Goal: Task Accomplishment & Management: Manage account settings

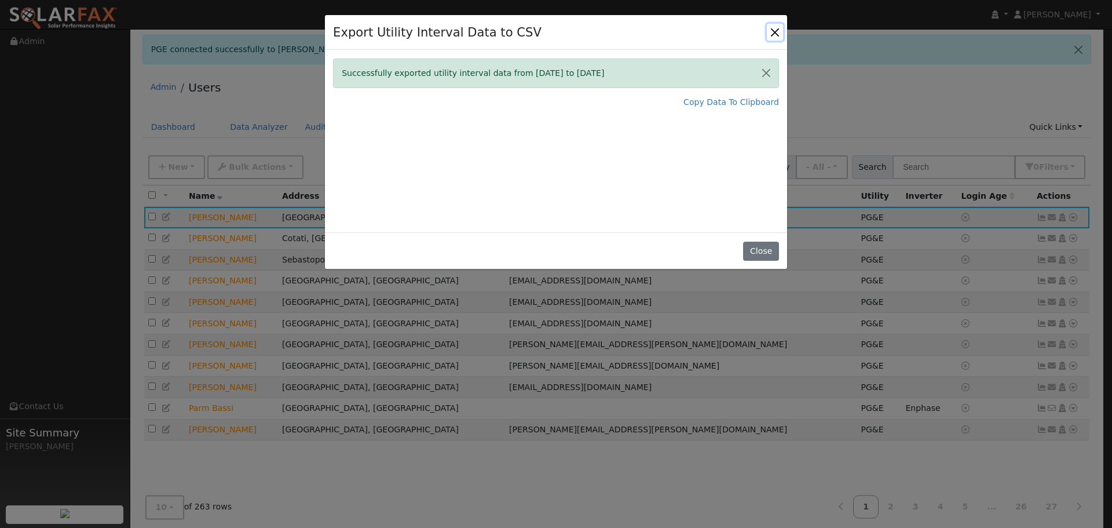
click at [772, 32] on button "Close" at bounding box center [775, 32] width 16 height 16
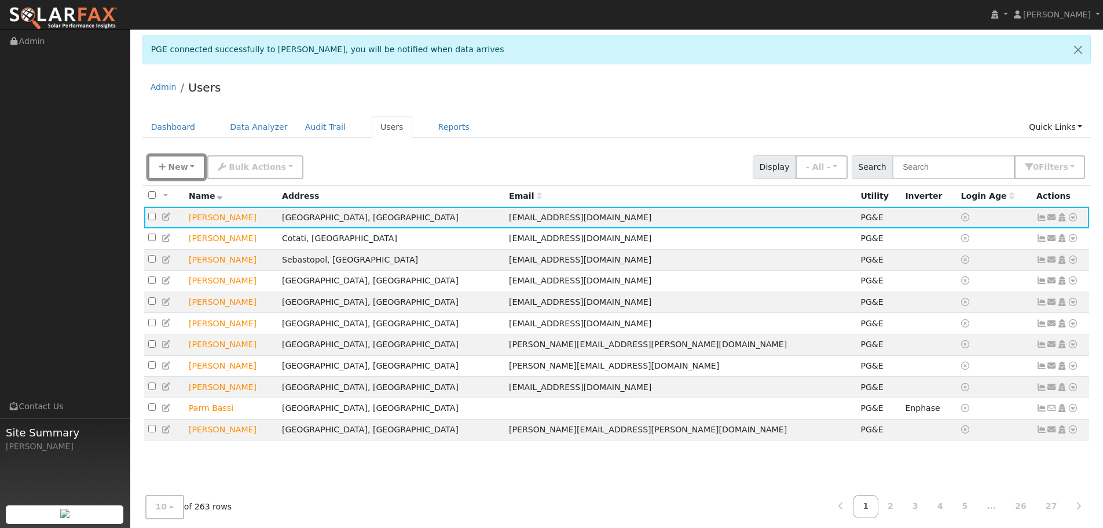
click at [175, 169] on span "New" at bounding box center [178, 166] width 20 height 9
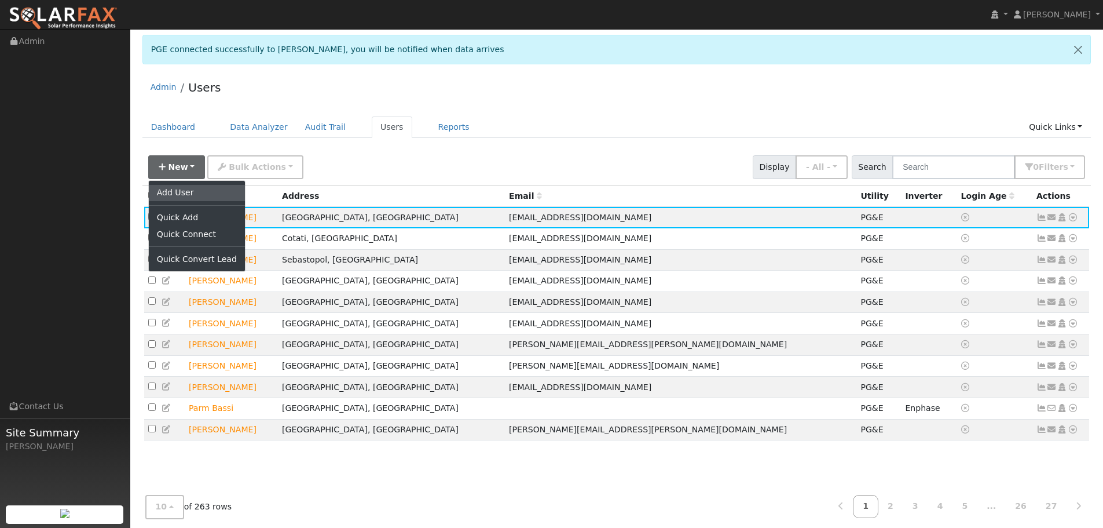
click at [184, 193] on link "Add User" at bounding box center [197, 193] width 96 height 16
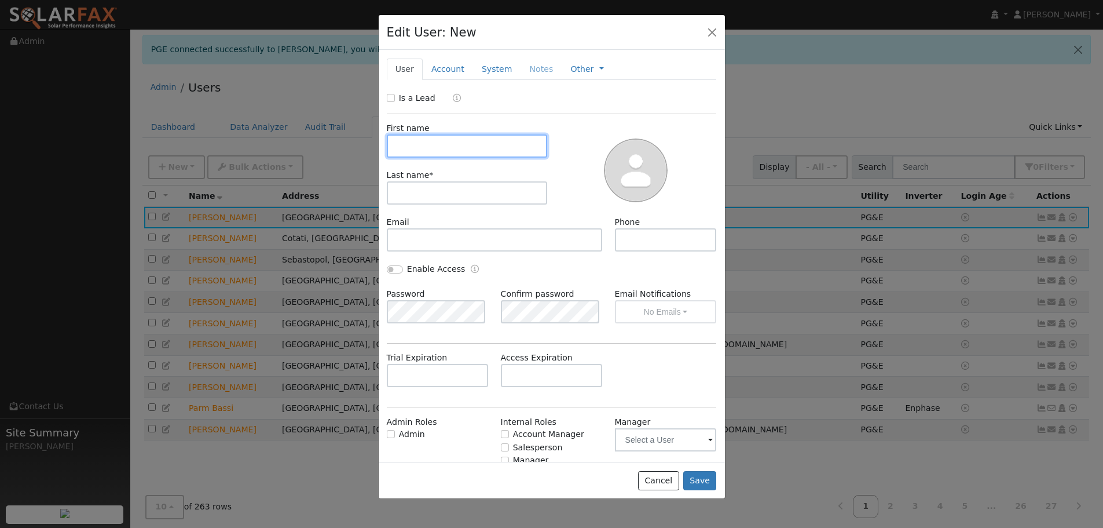
click at [463, 144] on input "text" at bounding box center [467, 145] width 161 height 23
click at [389, 94] on input "Is a Lead" at bounding box center [391, 98] width 8 height 8
checkbox input "true"
click at [416, 139] on input "text" at bounding box center [467, 145] width 161 height 23
type input "Tim"
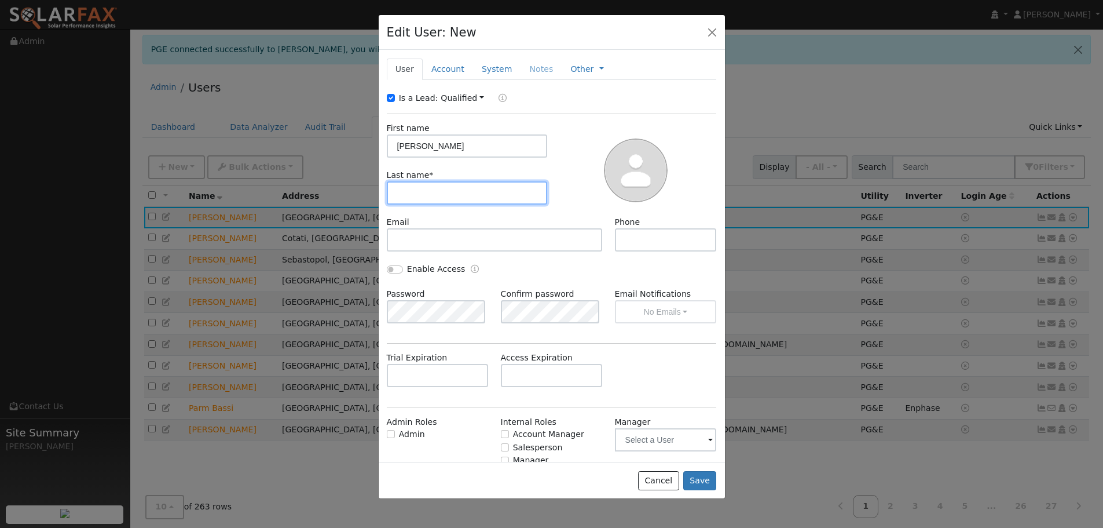
click at [420, 192] on input "text" at bounding box center [467, 192] width 161 height 23
type input "Kenney"
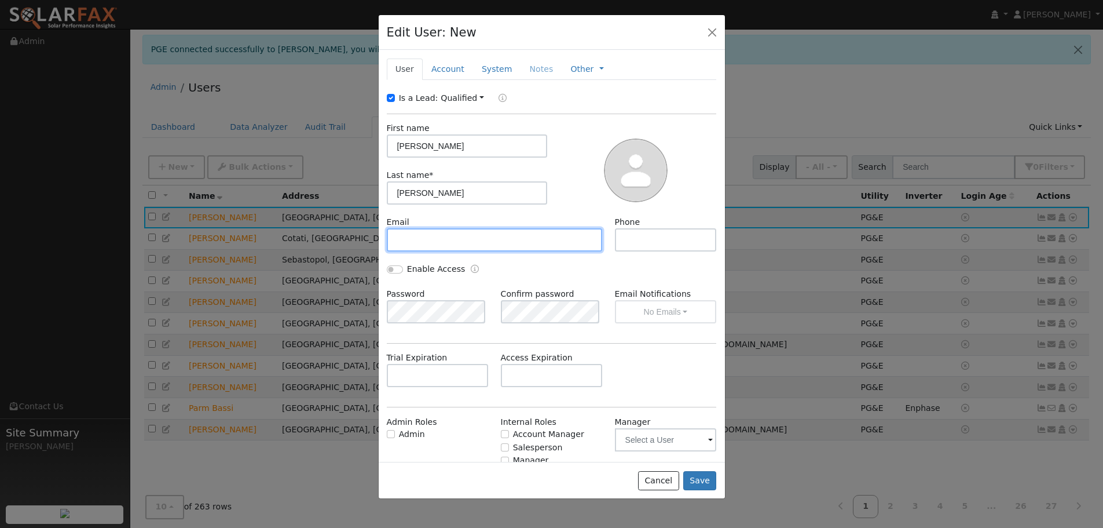
click at [442, 243] on input "text" at bounding box center [495, 239] width 216 height 23
paste input "timkenney@gmx.com"
type input "timkenney@gmx.com"
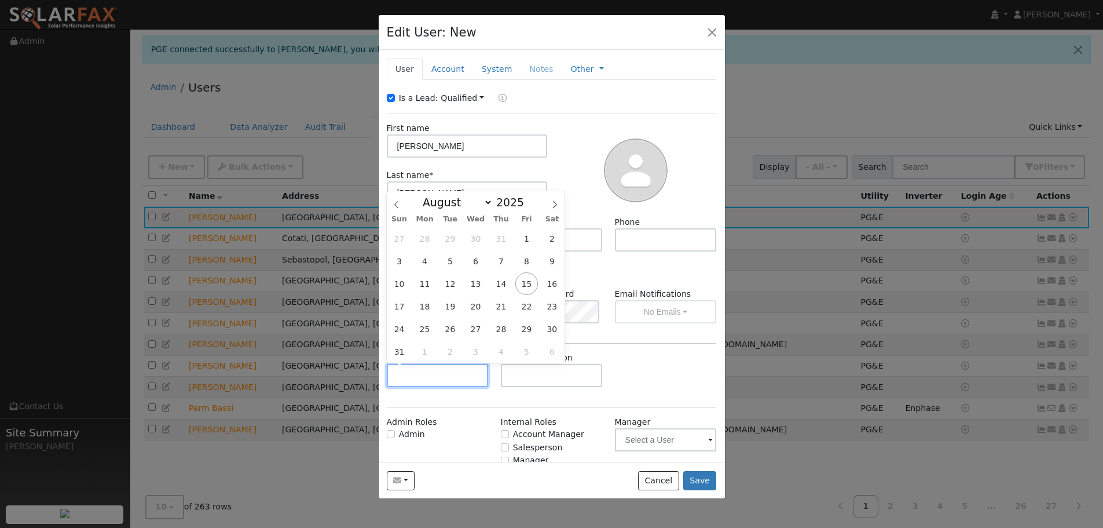
click at [435, 379] on input "text" at bounding box center [438, 375] width 102 height 23
click at [483, 200] on select "January February March April May June July August September October November De…" at bounding box center [455, 202] width 76 height 14
click at [555, 152] on div at bounding box center [636, 169] width 169 height 94
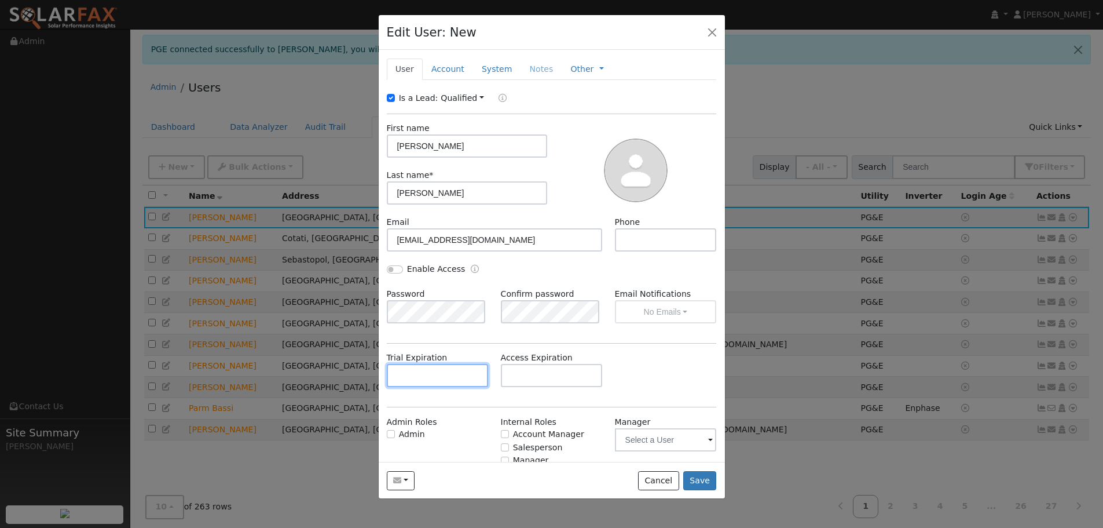
click at [449, 383] on input "text" at bounding box center [438, 375] width 102 height 23
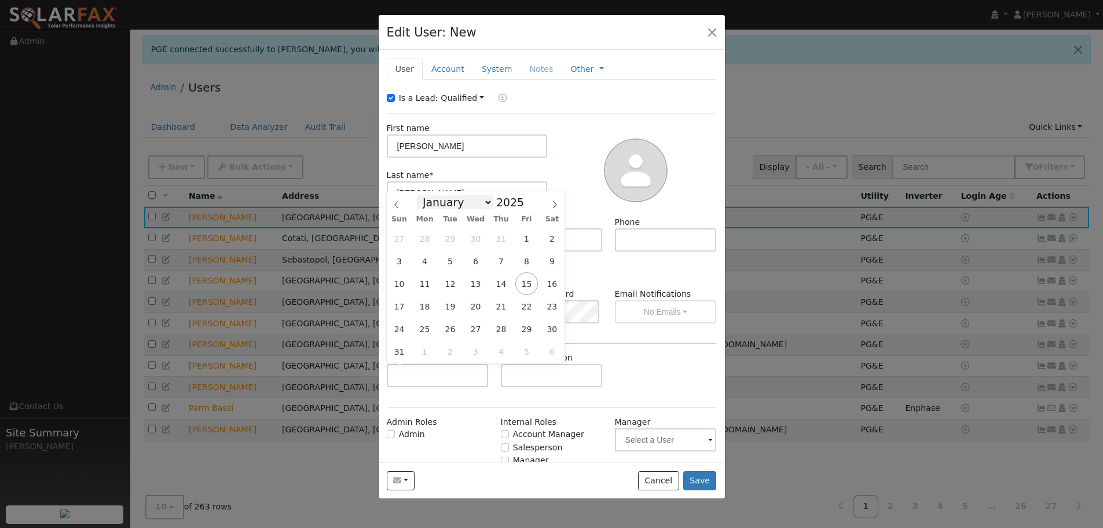
drag, startPoint x: 479, startPoint y: 202, endPoint x: 474, endPoint y: 208, distance: 7.9
click at [479, 202] on select "January February March April May June July August September October November De…" at bounding box center [455, 202] width 76 height 14
select select "9"
click at [426, 195] on select "January February March April May June July August September October November De…" at bounding box center [455, 202] width 76 height 14
drag, startPoint x: 526, startPoint y: 282, endPoint x: 486, endPoint y: 307, distance: 47.1
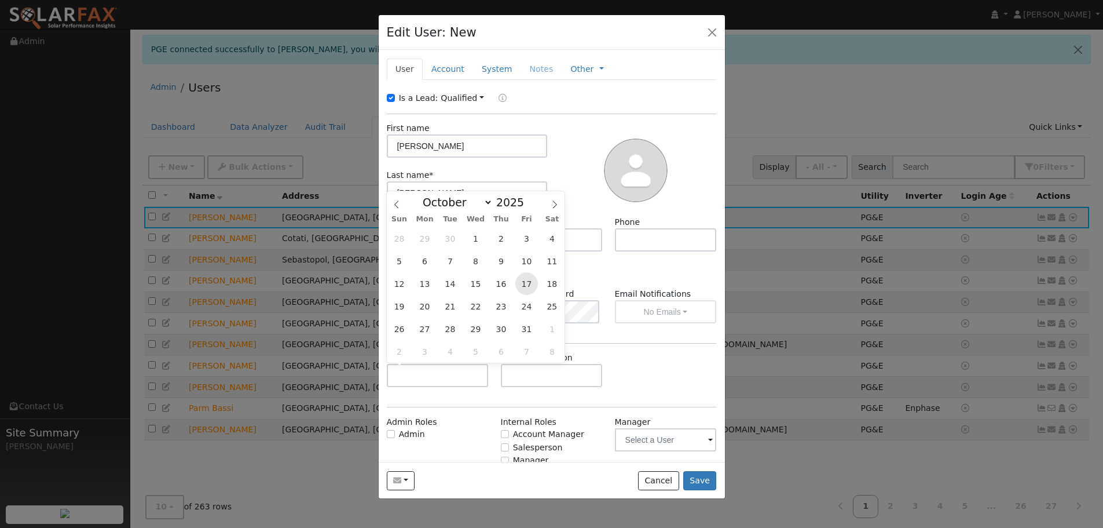
click at [526, 283] on span "17" at bounding box center [526, 283] width 23 height 23
type input "10/17/2025"
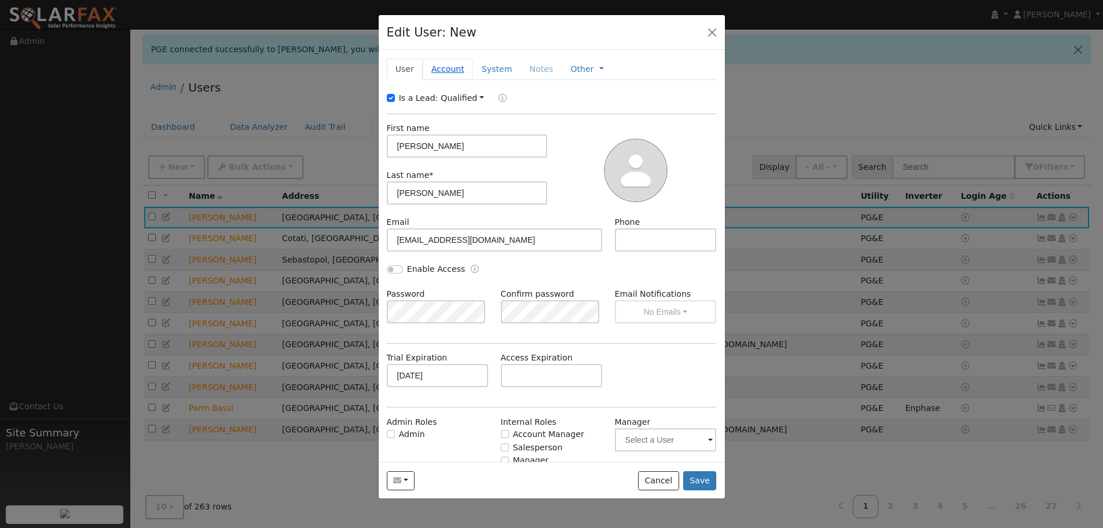
click at [455, 68] on link "Account" at bounding box center [448, 68] width 50 height 21
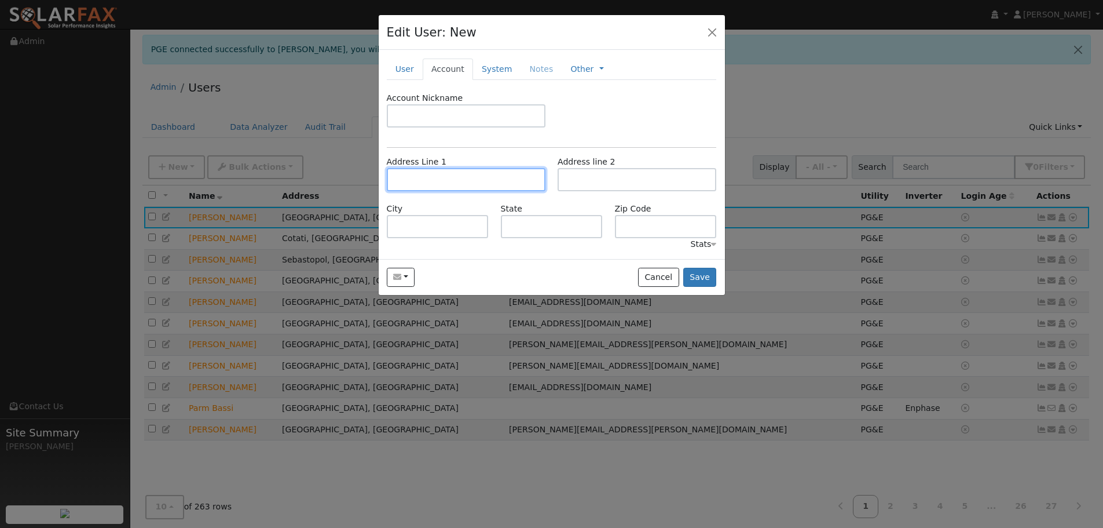
click at [431, 175] on input "text" at bounding box center [466, 179] width 159 height 23
click at [430, 174] on input "text" at bounding box center [466, 179] width 159 height 23
paste input "160 Laurelwood Dr Novato, CA 94949"
type input "160 Laurelwood Drive"
type input "Novato"
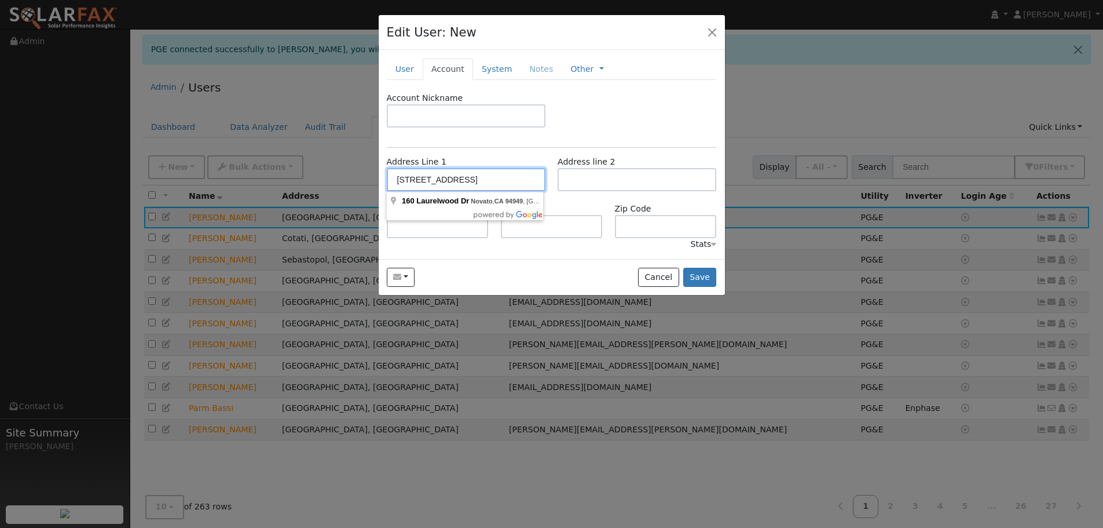
type input "CA"
type input "94949"
click at [480, 75] on link "System" at bounding box center [497, 68] width 48 height 21
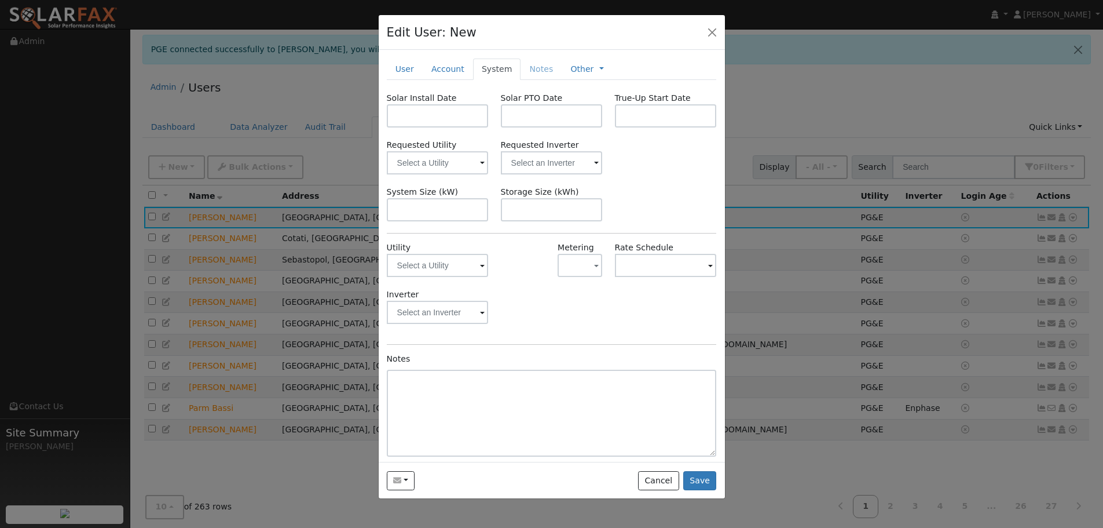
click at [480, 265] on span at bounding box center [482, 265] width 5 height 13
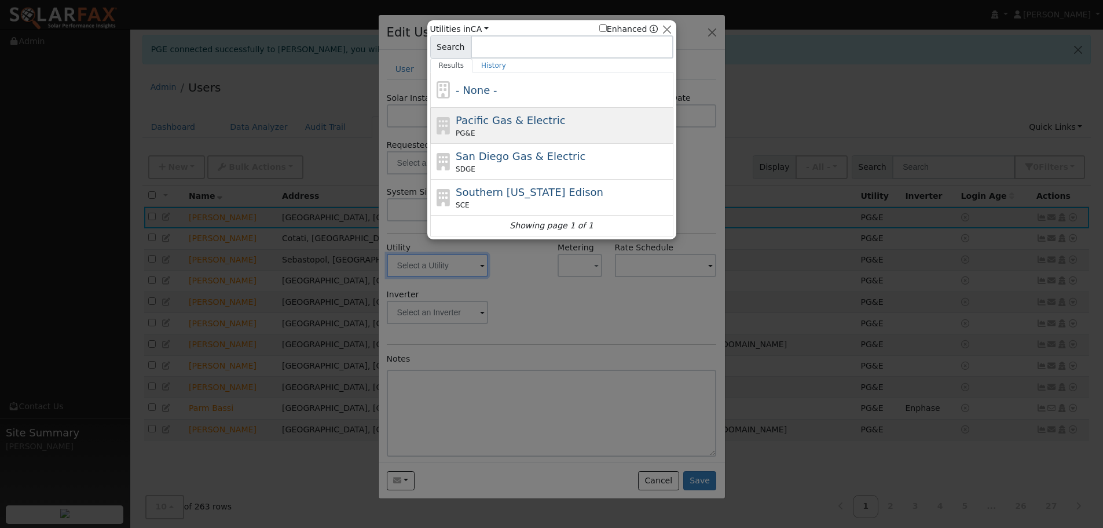
click at [505, 126] on span "Pacific Gas & Electric" at bounding box center [510, 120] width 109 height 12
type input "PG&E"
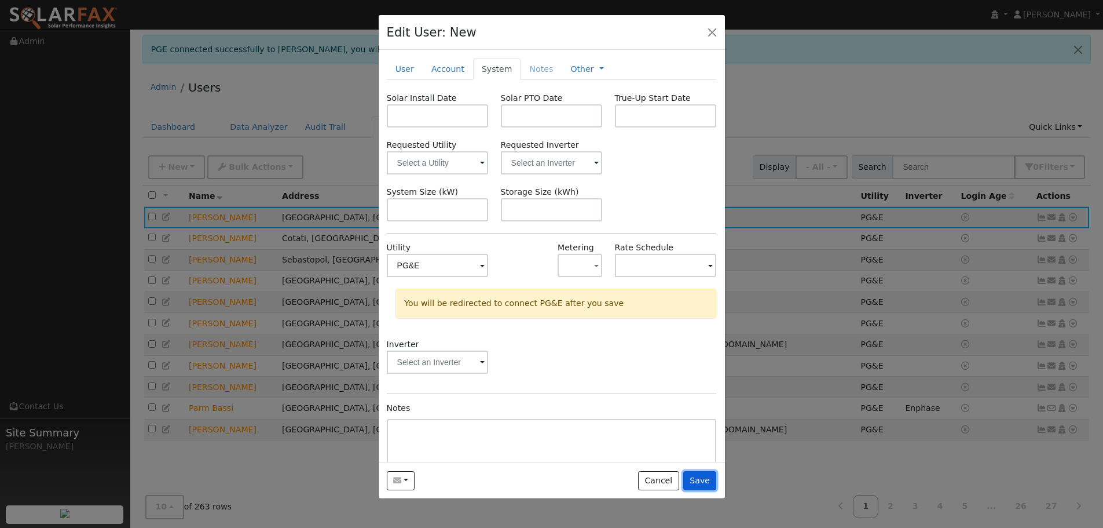
click at [702, 482] on button "Save" at bounding box center [700, 481] width 34 height 20
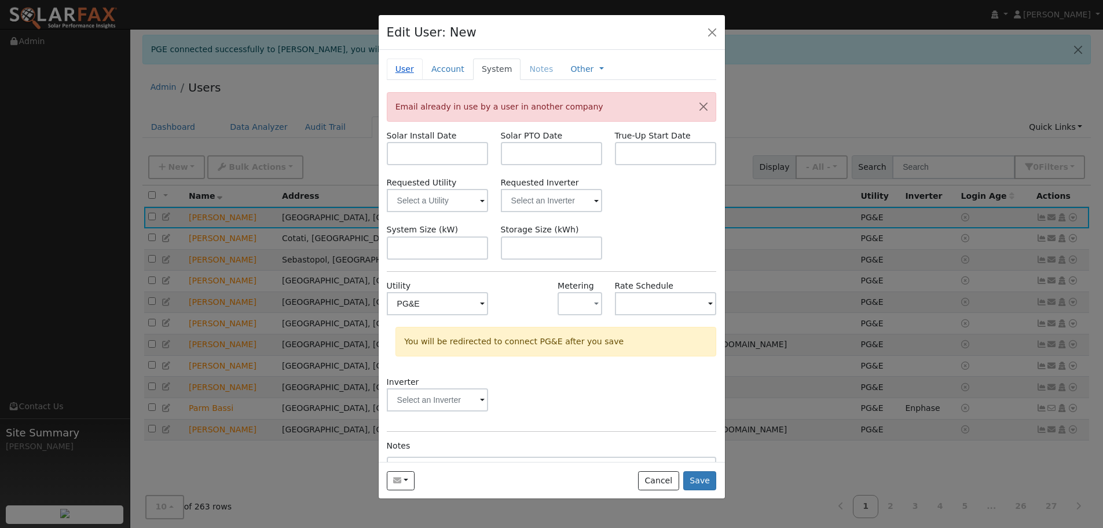
click at [405, 71] on link "User" at bounding box center [405, 68] width 36 height 21
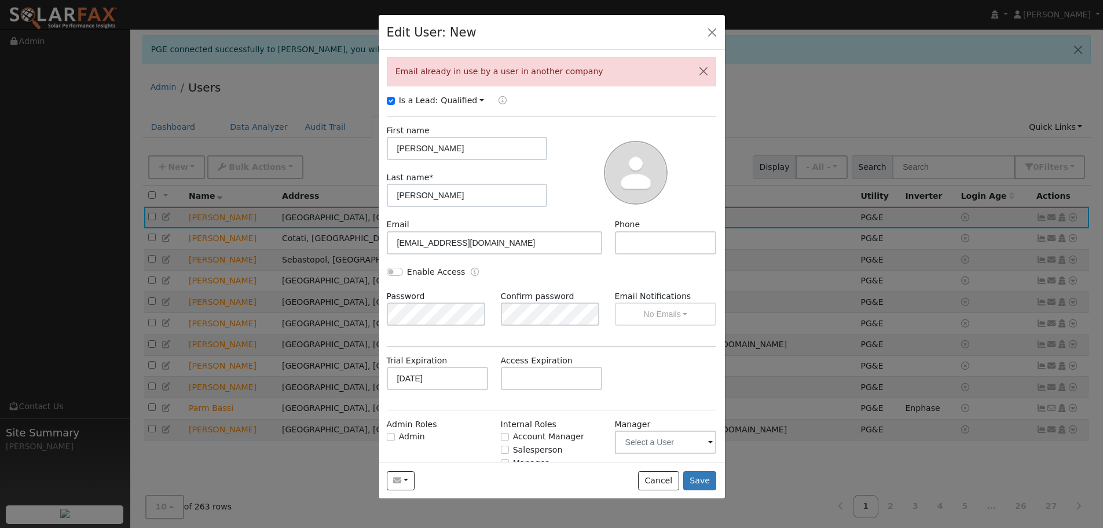
scroll to position [75, 0]
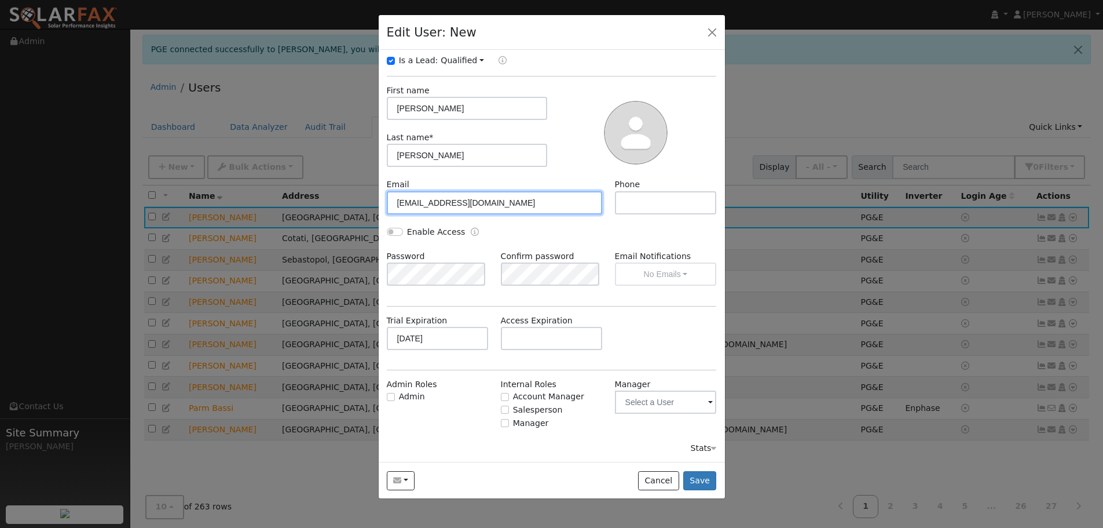
click at [437, 203] on input "timkenney@gmx.com" at bounding box center [495, 202] width 216 height 23
type input "[EMAIL_ADDRESS][DOMAIN_NAME]"
click at [694, 477] on button "Save" at bounding box center [700, 481] width 34 height 20
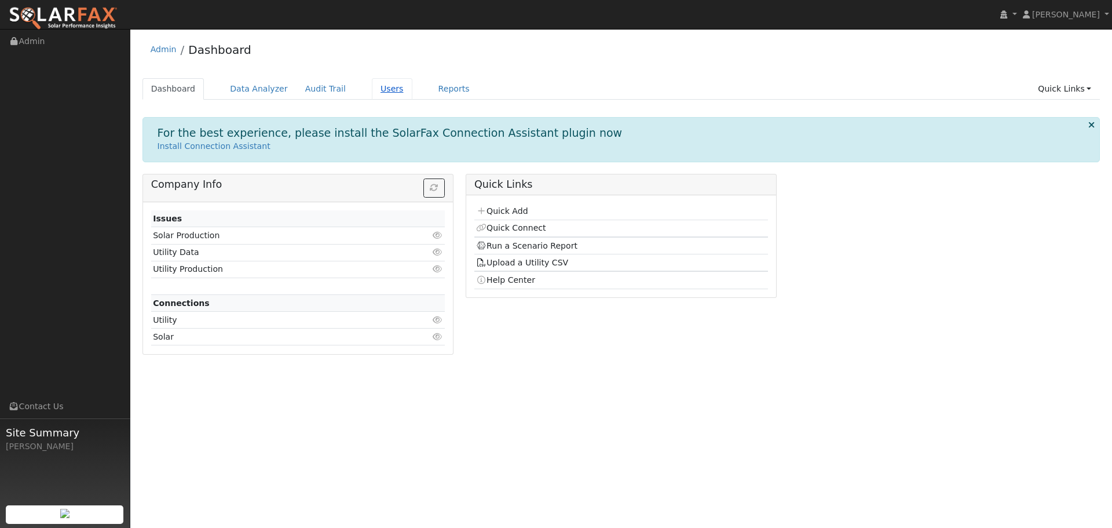
click at [380, 89] on link "Users" at bounding box center [392, 88] width 41 height 21
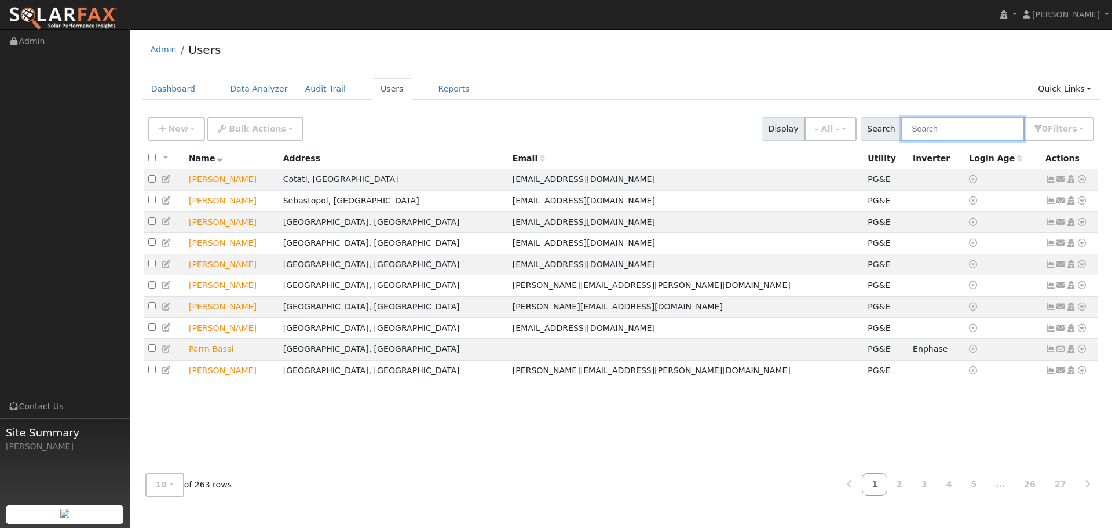
click at [990, 134] on input "text" at bounding box center [962, 129] width 123 height 24
type input "kenny"
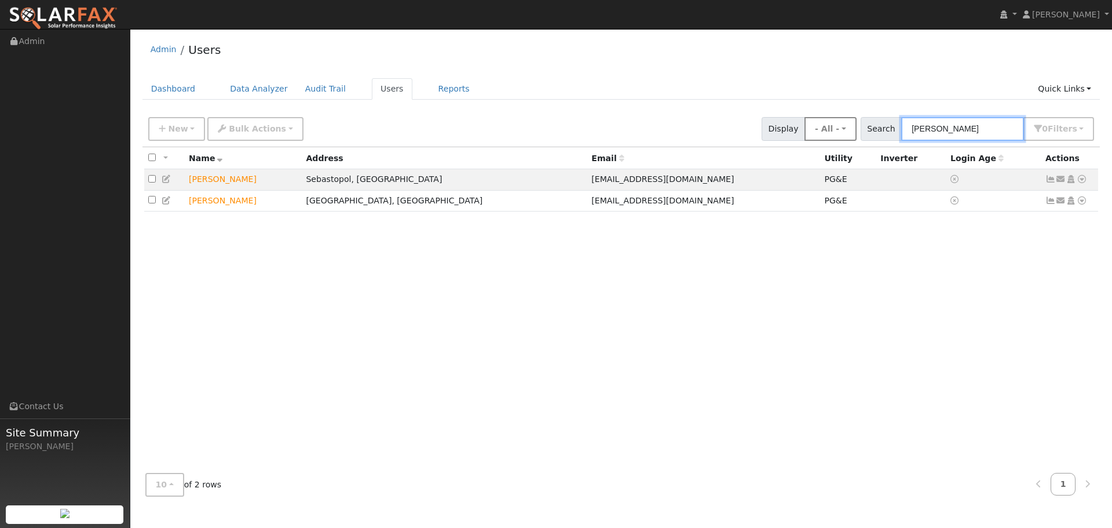
click at [818, 128] on div "New Add User Quick Add Quick Connect Quick Convert Lead Bulk Actions Send Email…" at bounding box center [621, 127] width 950 height 28
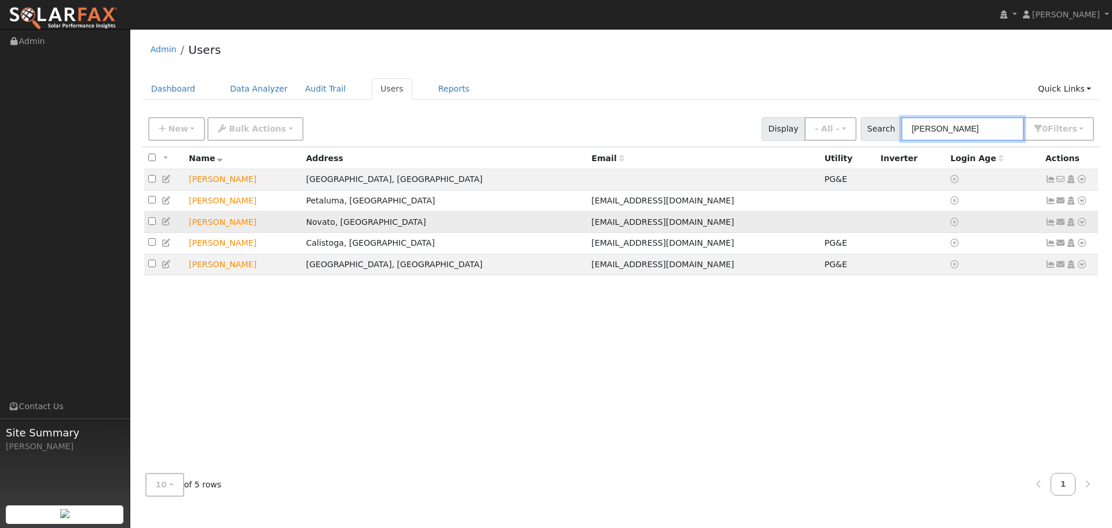
type input "tim"
click at [216, 225] on td "[PERSON_NAME]" at bounding box center [243, 221] width 117 height 21
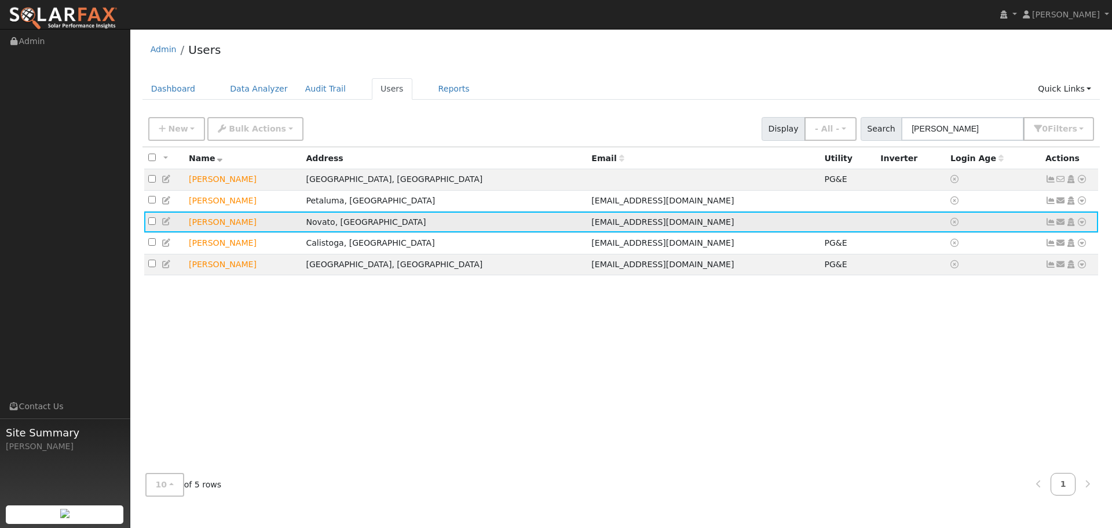
click at [167, 225] on icon at bounding box center [167, 221] width 10 height 8
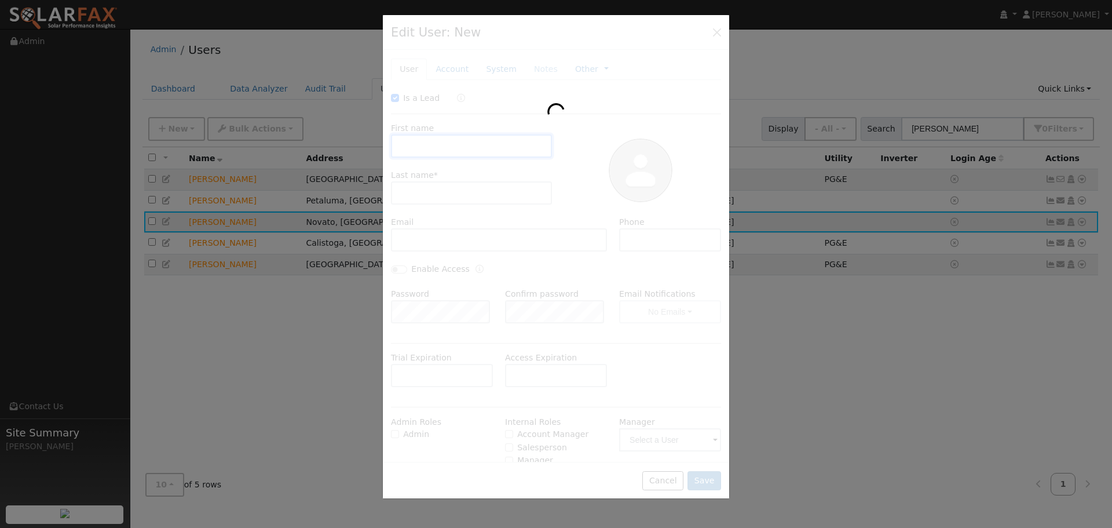
type input "10/17/2025"
checkbox input "true"
type input "Tim"
type input "Kenney"
type input "[EMAIL_ADDRESS][DOMAIN_NAME]"
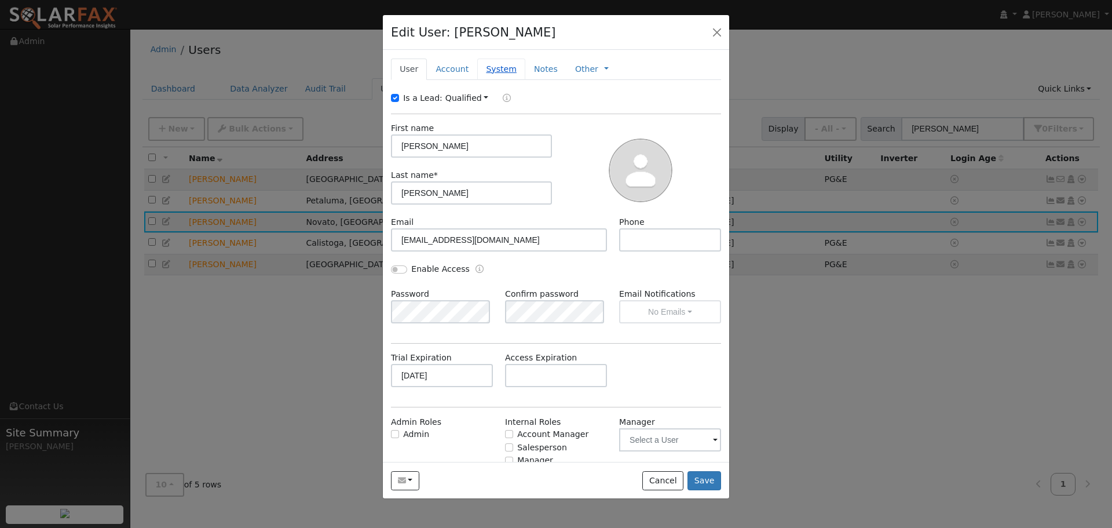
click at [501, 71] on link "System" at bounding box center [501, 68] width 48 height 21
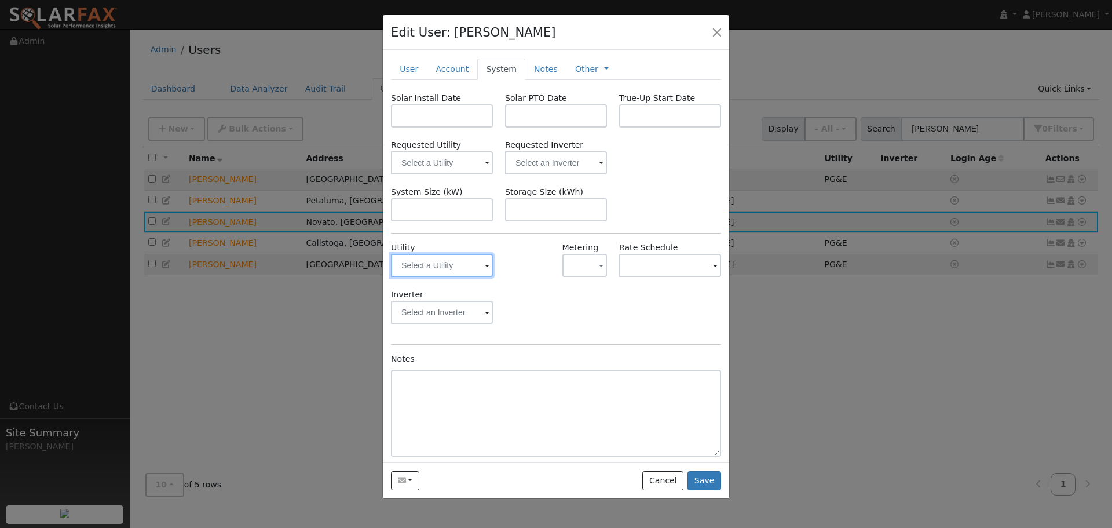
click at [480, 266] on input "text" at bounding box center [442, 265] width 102 height 23
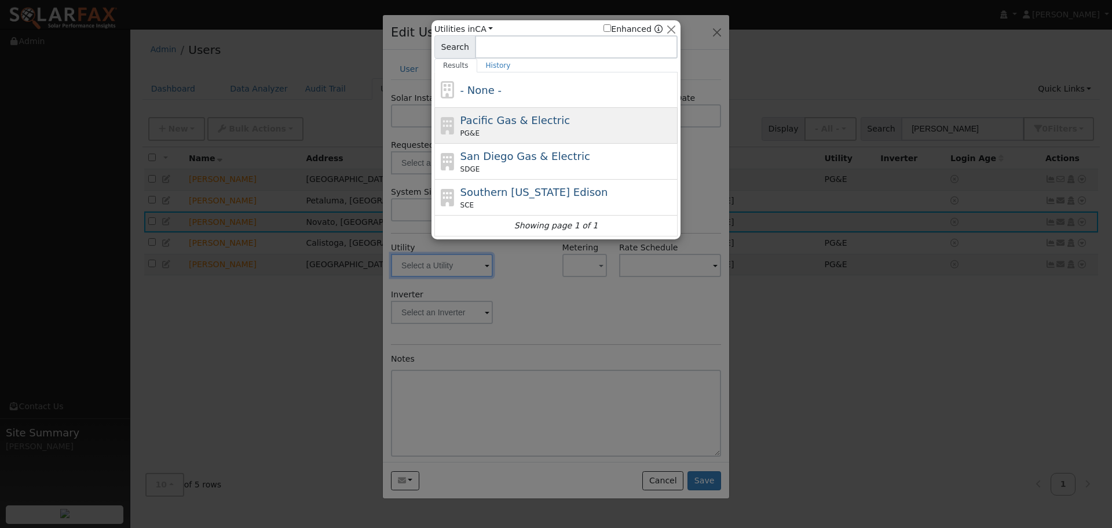
click at [522, 138] on div "PG&E" at bounding box center [567, 133] width 215 height 10
type input "PG&E"
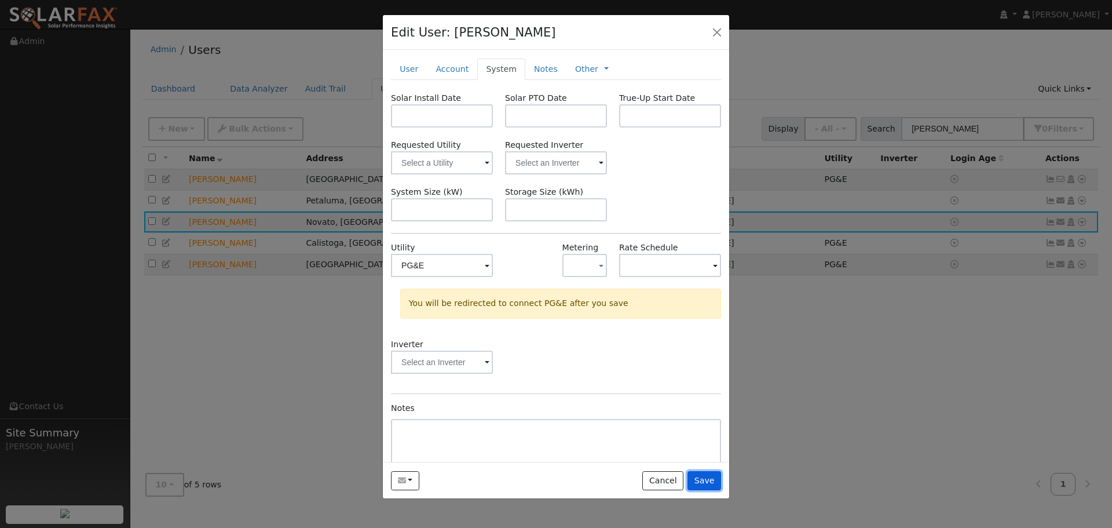
click at [704, 477] on button "Save" at bounding box center [704, 481] width 34 height 20
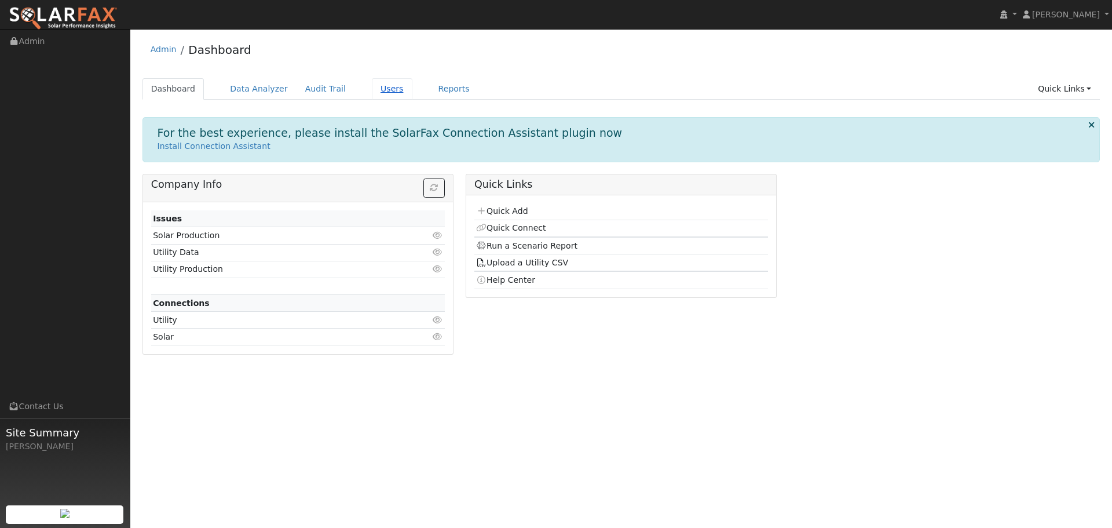
click at [374, 83] on link "Users" at bounding box center [392, 88] width 41 height 21
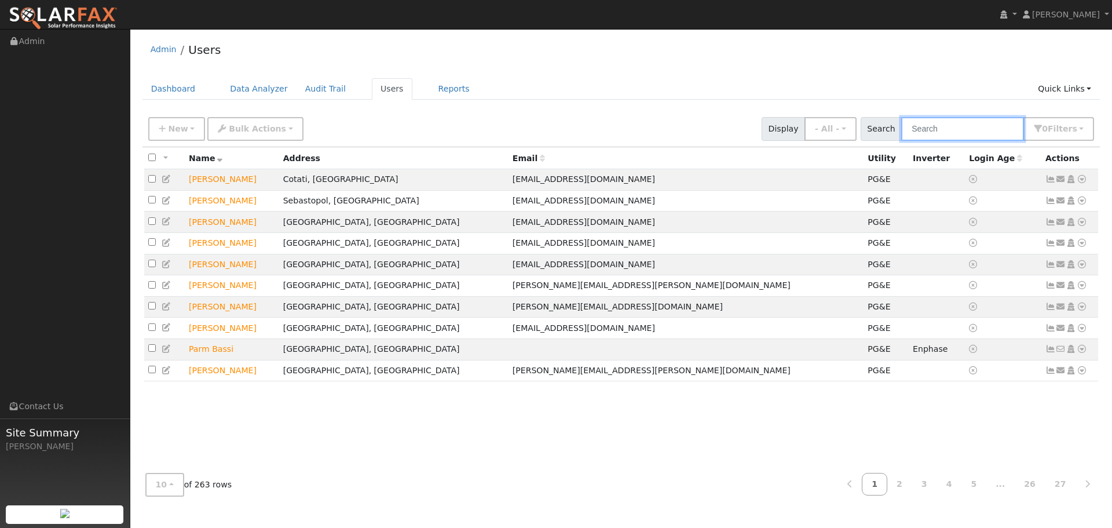
click at [986, 131] on input "text" at bounding box center [962, 129] width 123 height 24
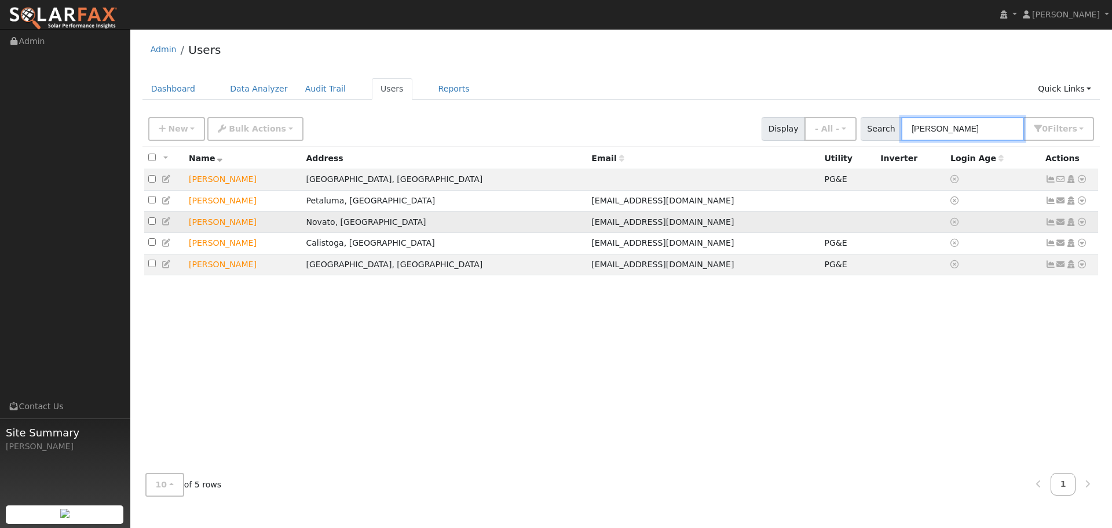
type input "tim"
click at [166, 225] on icon at bounding box center [167, 221] width 10 height 8
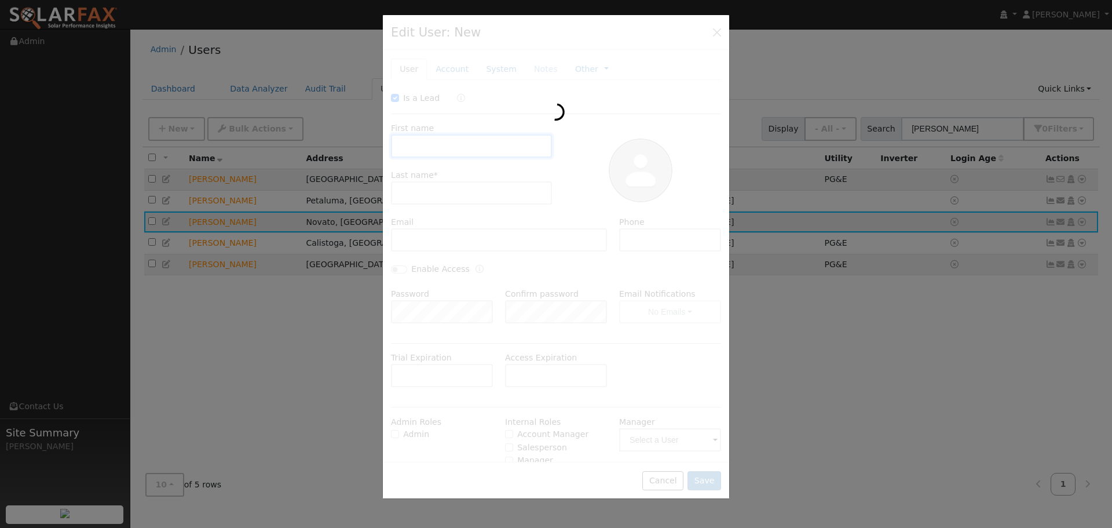
type input "10/17/2025"
checkbox input "true"
type input "Tim"
type input "Kenney"
type input "timkenneyy@gmx.com"
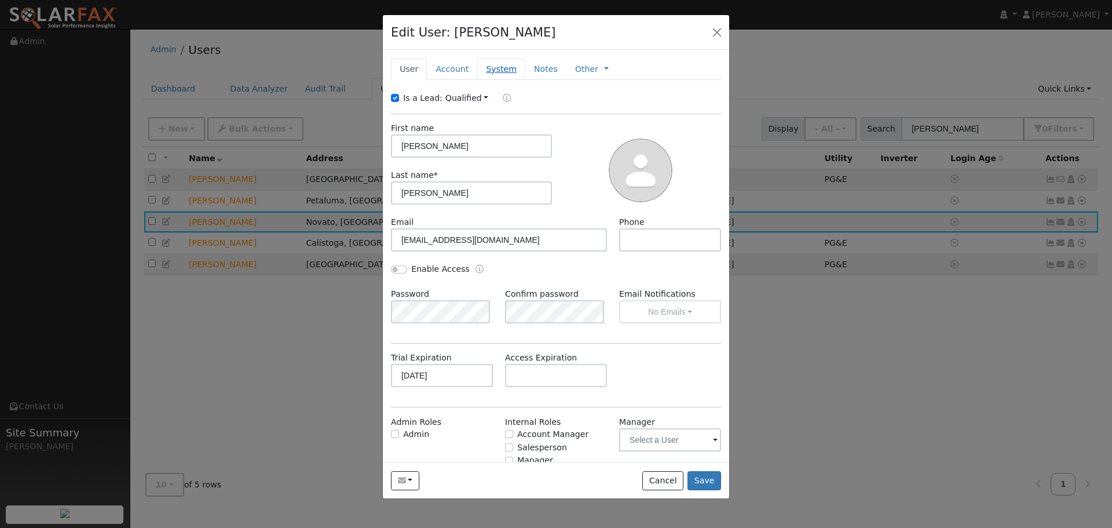
click at [493, 67] on link "System" at bounding box center [501, 68] width 48 height 21
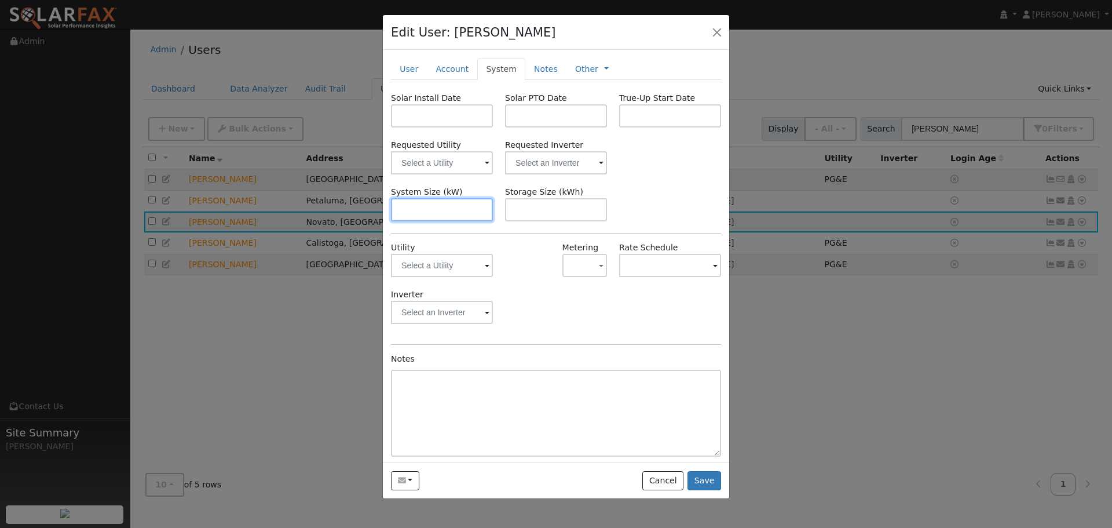
scroll to position [2, 0]
click at [482, 263] on div at bounding box center [442, 262] width 102 height 23
click at [485, 260] on span at bounding box center [487, 263] width 5 height 13
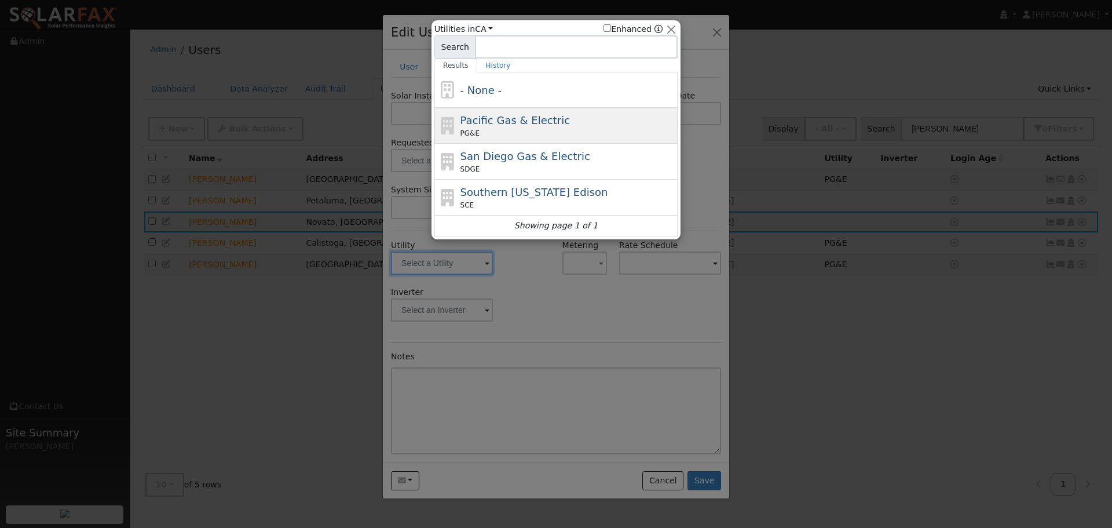
click at [499, 115] on span "Pacific Gas & Electric" at bounding box center [514, 120] width 109 height 12
type input "PG&E"
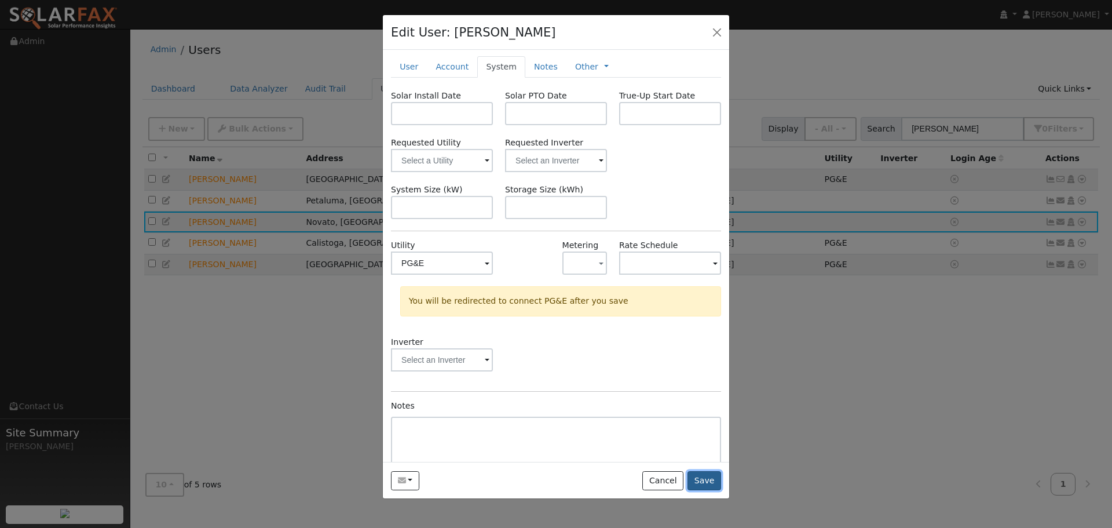
click at [702, 481] on button "Save" at bounding box center [704, 481] width 34 height 20
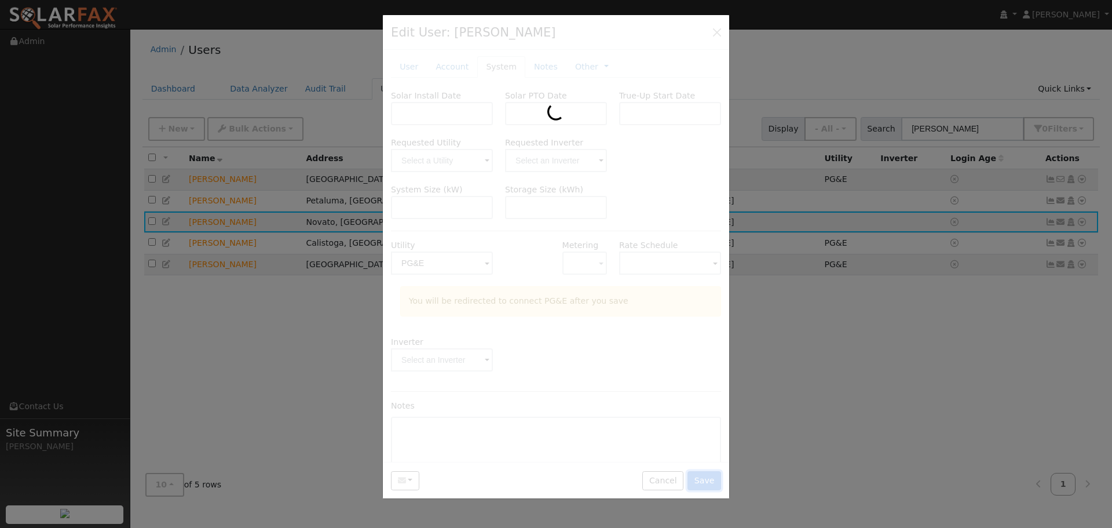
scroll to position [0, 0]
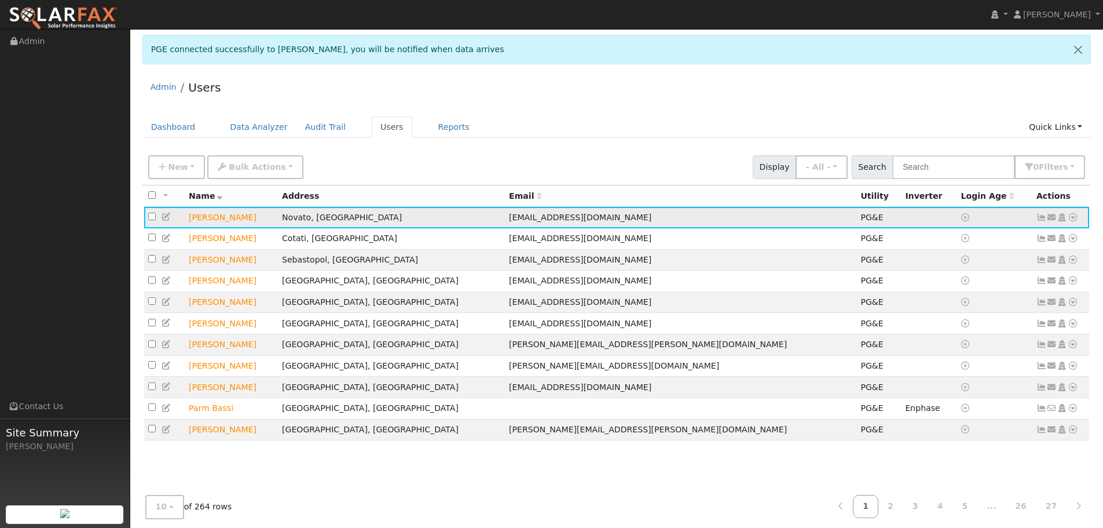
click at [1075, 220] on icon at bounding box center [1073, 217] width 10 height 8
click at [971, 296] on link "Export to CSV" at bounding box center [950, 296] width 85 height 16
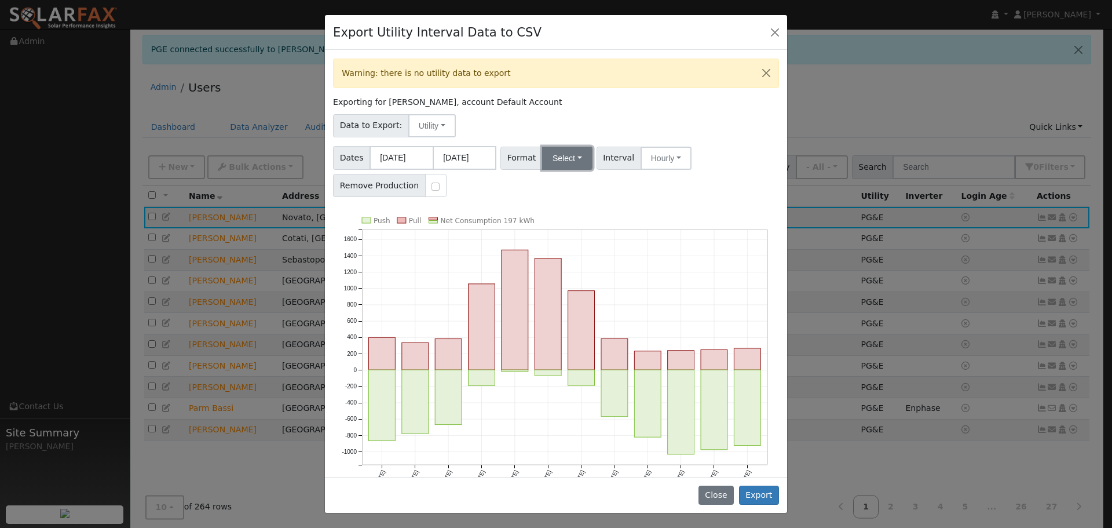
click at [564, 158] on button "Select" at bounding box center [567, 158] width 50 height 23
click at [573, 310] on link "Solargraf" at bounding box center [580, 306] width 83 height 16
click at [761, 495] on button "Export" at bounding box center [759, 495] width 40 height 20
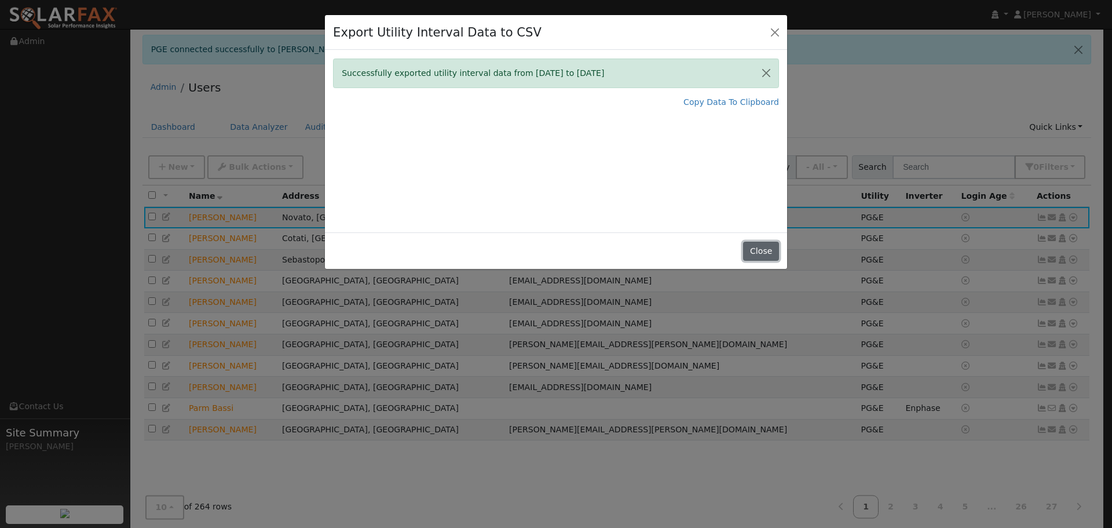
click at [761, 243] on button "Close" at bounding box center [760, 251] width 35 height 20
